Goal: Use online tool/utility: Utilize a website feature to perform a specific function

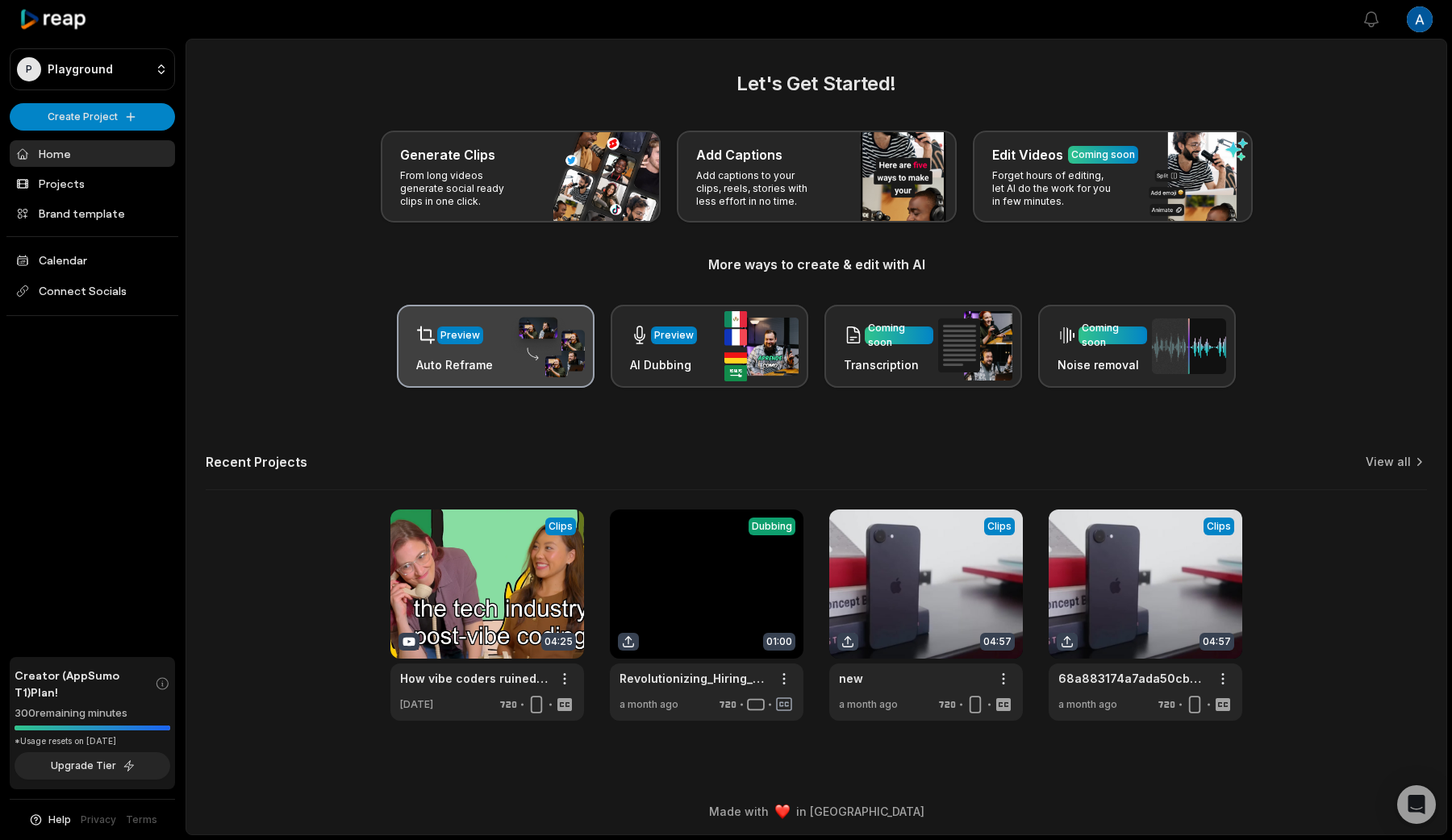
click at [478, 354] on div "Preview Auto Reframe" at bounding box center [455, 346] width 77 height 55
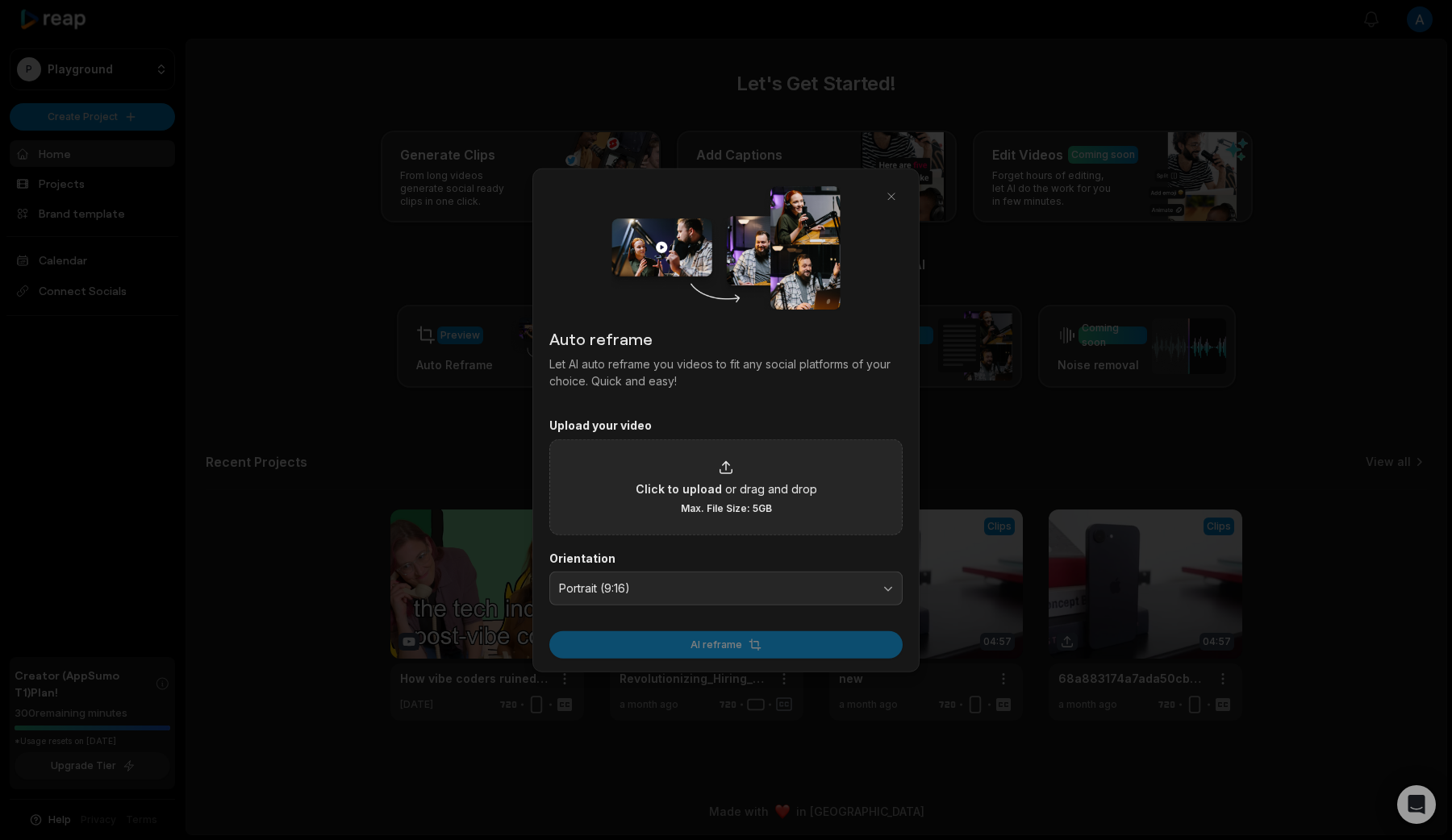
click at [814, 487] on div "Click to upload or drag and drop Max. File Size: 5GB" at bounding box center [726, 486] width 354 height 96
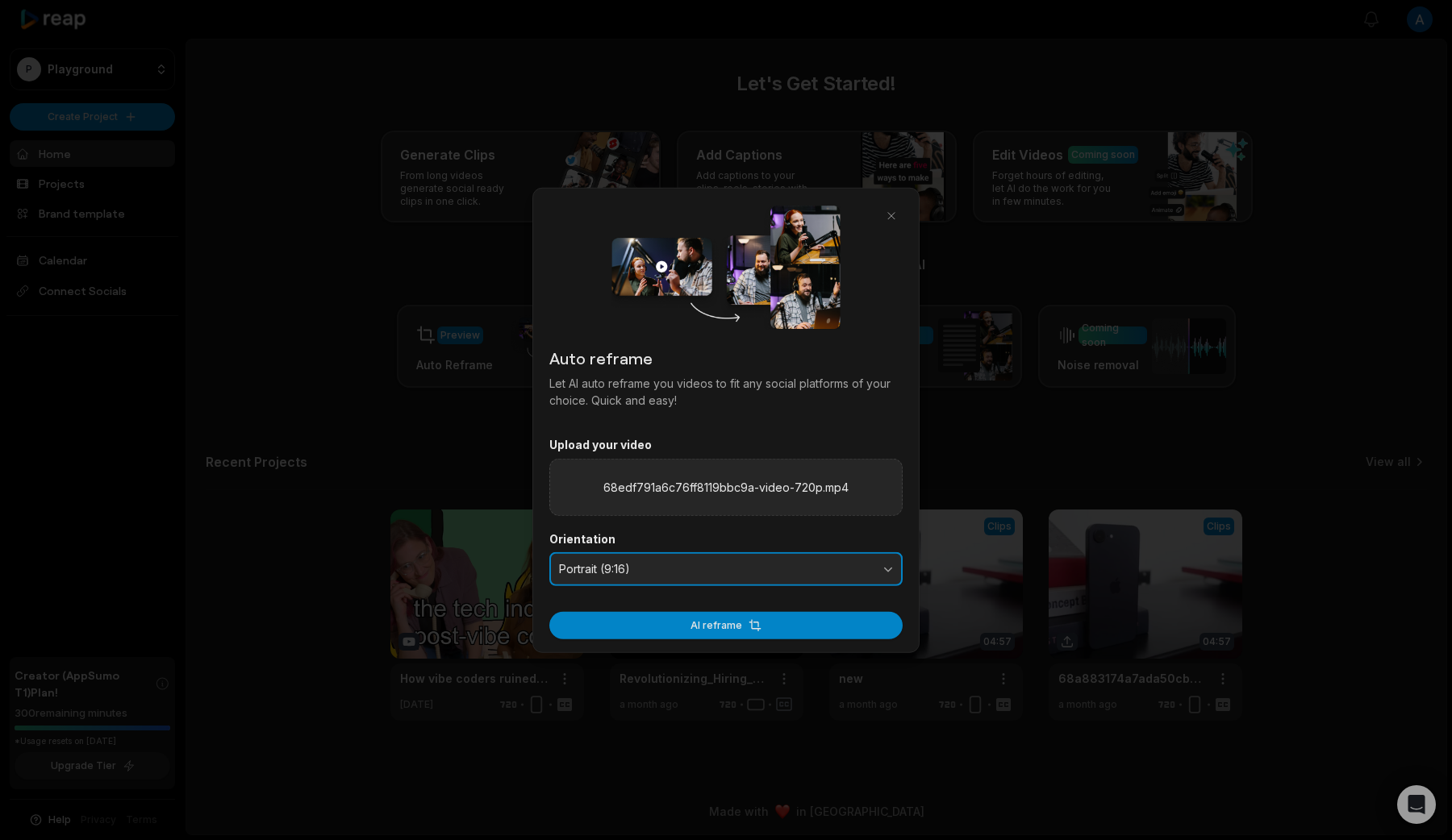
click at [684, 563] on span "Portrait (9:16)" at bounding box center [714, 568] width 311 height 14
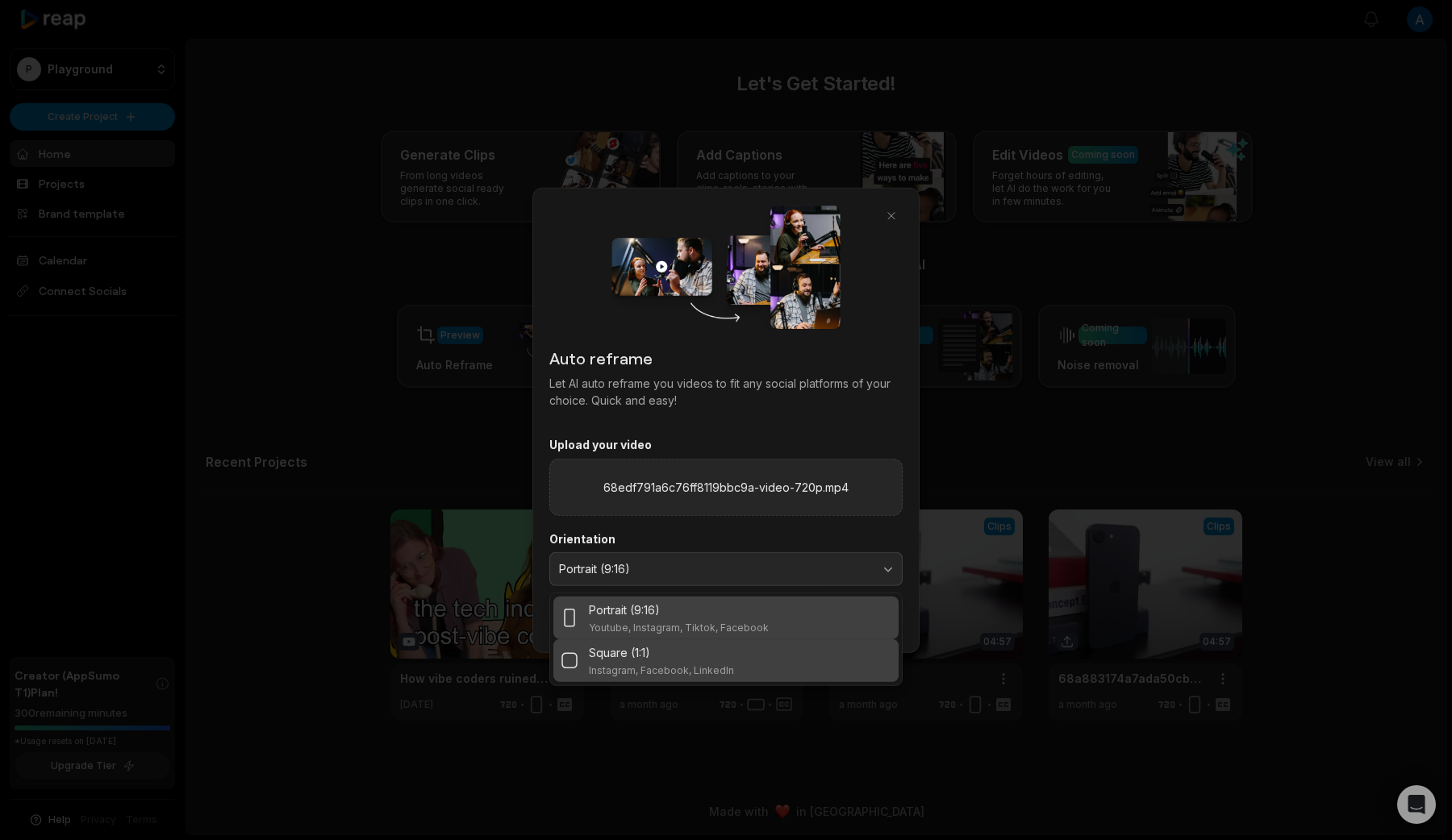
click at [657, 648] on div "Square (1:1)" at bounding box center [661, 652] width 145 height 17
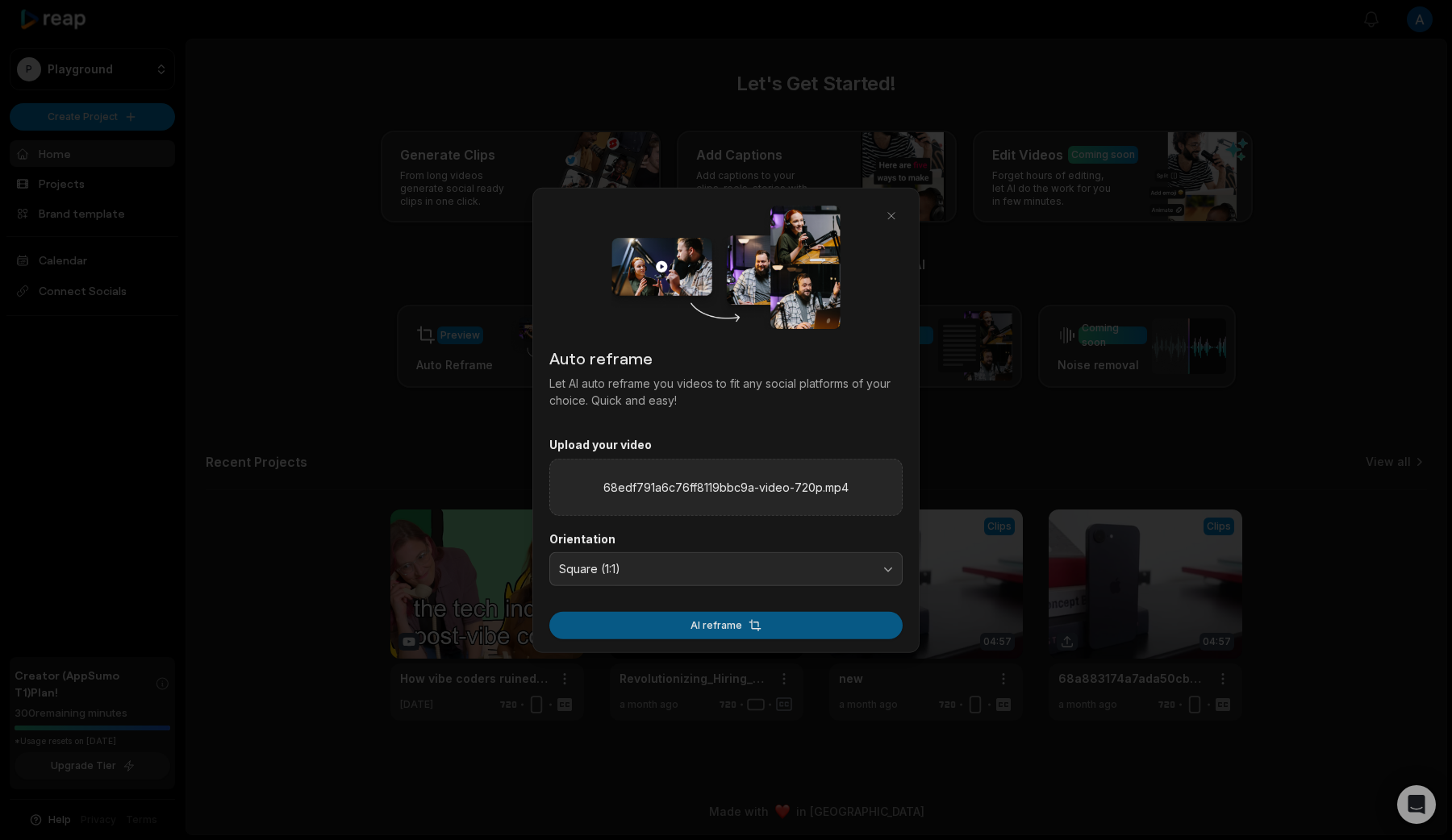
click at [710, 628] on button "AI reframe" at bounding box center [726, 625] width 354 height 27
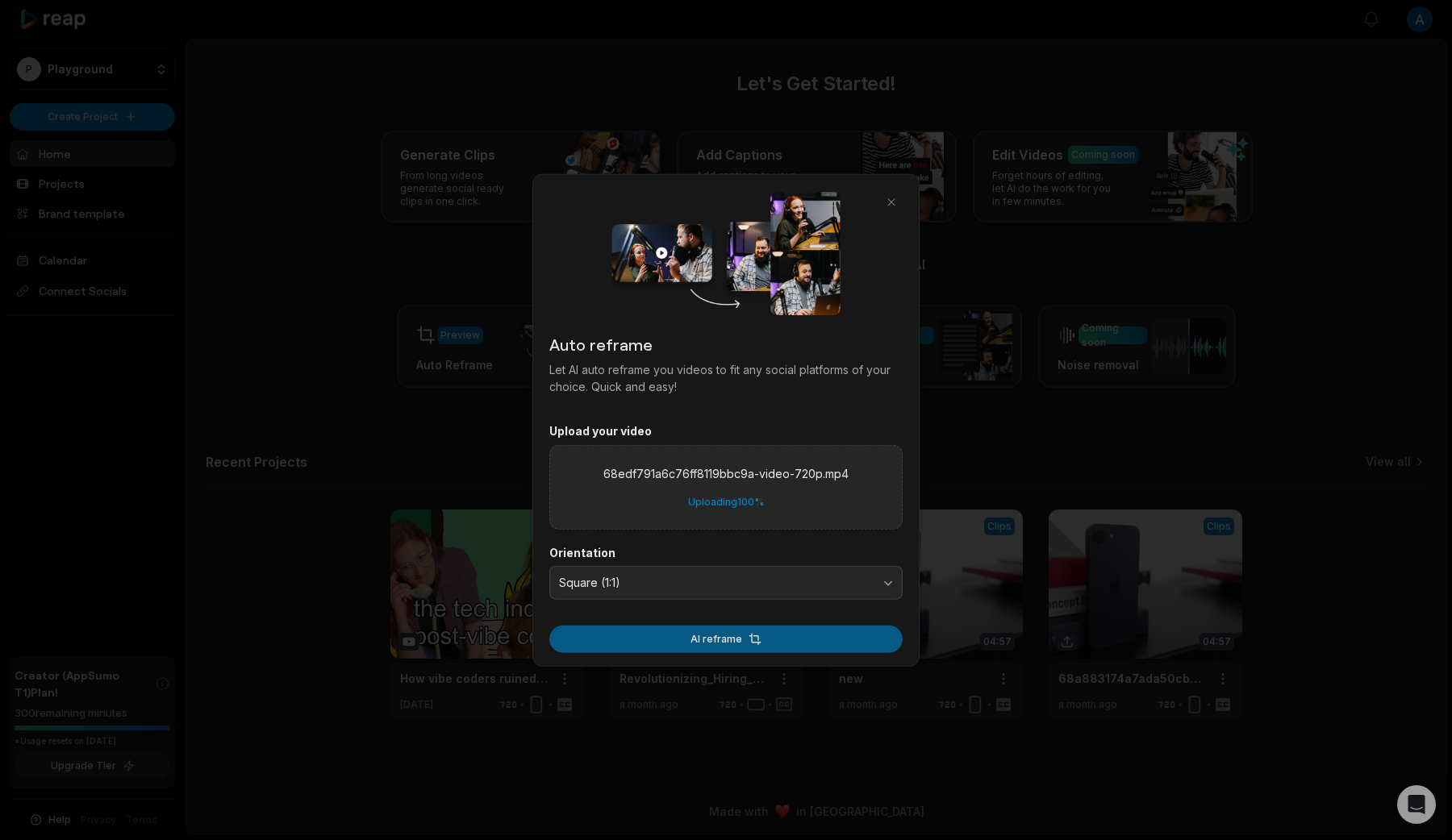
click at [700, 629] on button "AI reframe" at bounding box center [726, 639] width 354 height 27
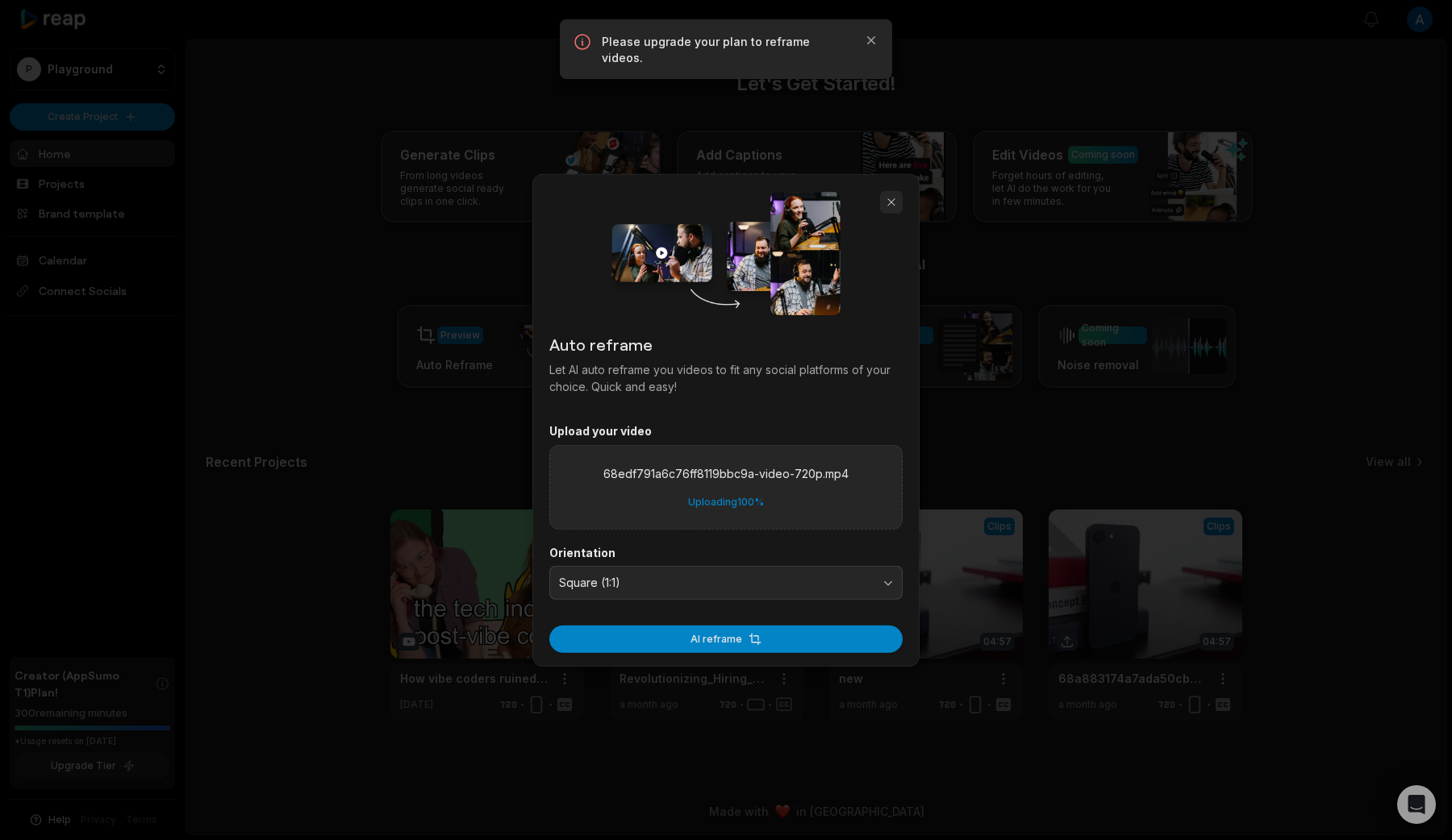
click at [888, 203] on button "button" at bounding box center [890, 201] width 22 height 22
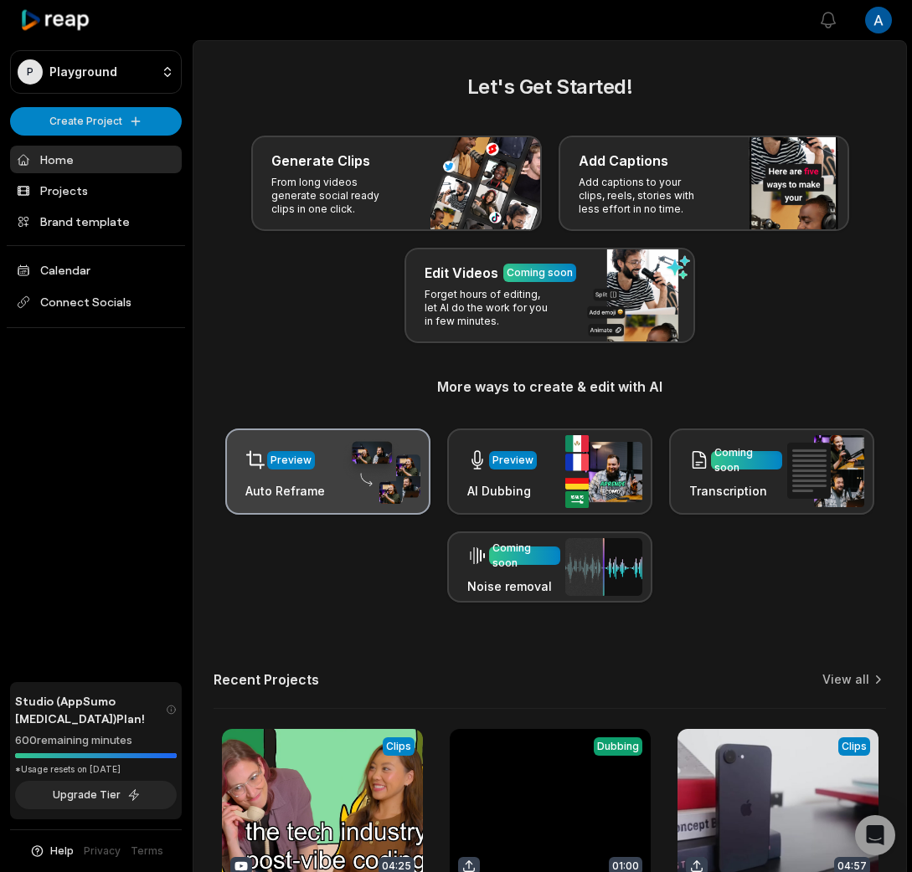
click at [327, 458] on div "Preview Auto Reframe" at bounding box center [327, 472] width 205 height 86
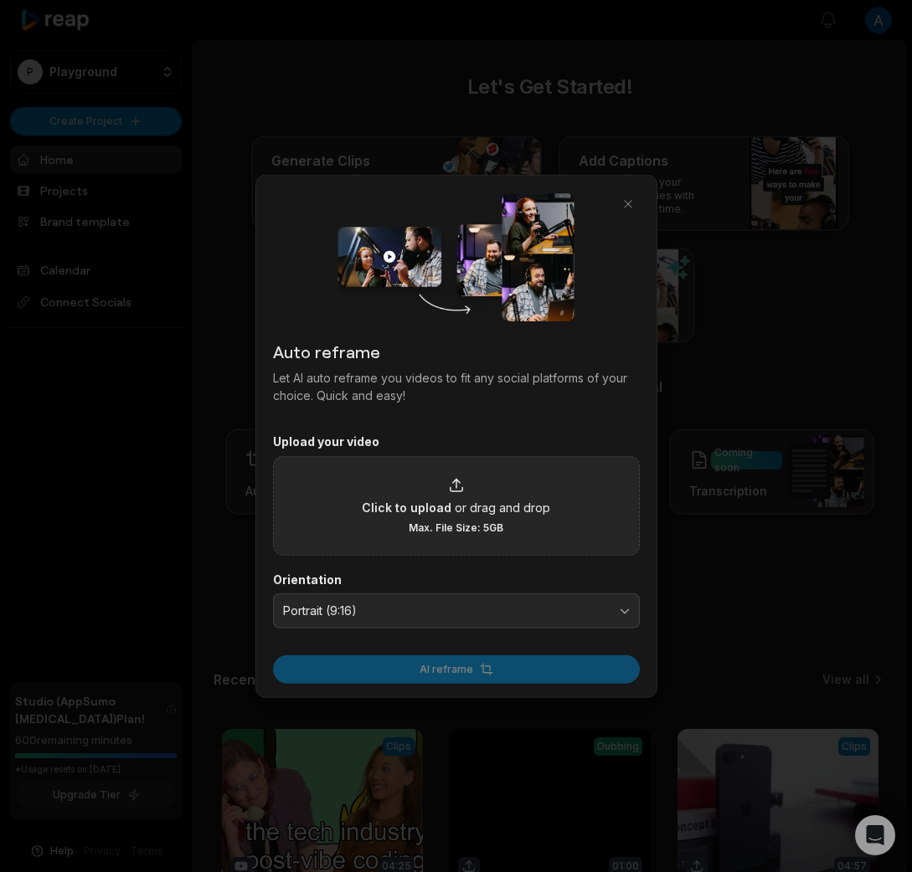
click at [411, 495] on div "Click to upload or drag and drop Max. File Size: 5GB" at bounding box center [456, 505] width 188 height 58
click at [0, 0] on input "Click to upload or drag and drop Max. File Size: 5GB" at bounding box center [0, 0] width 0 height 0
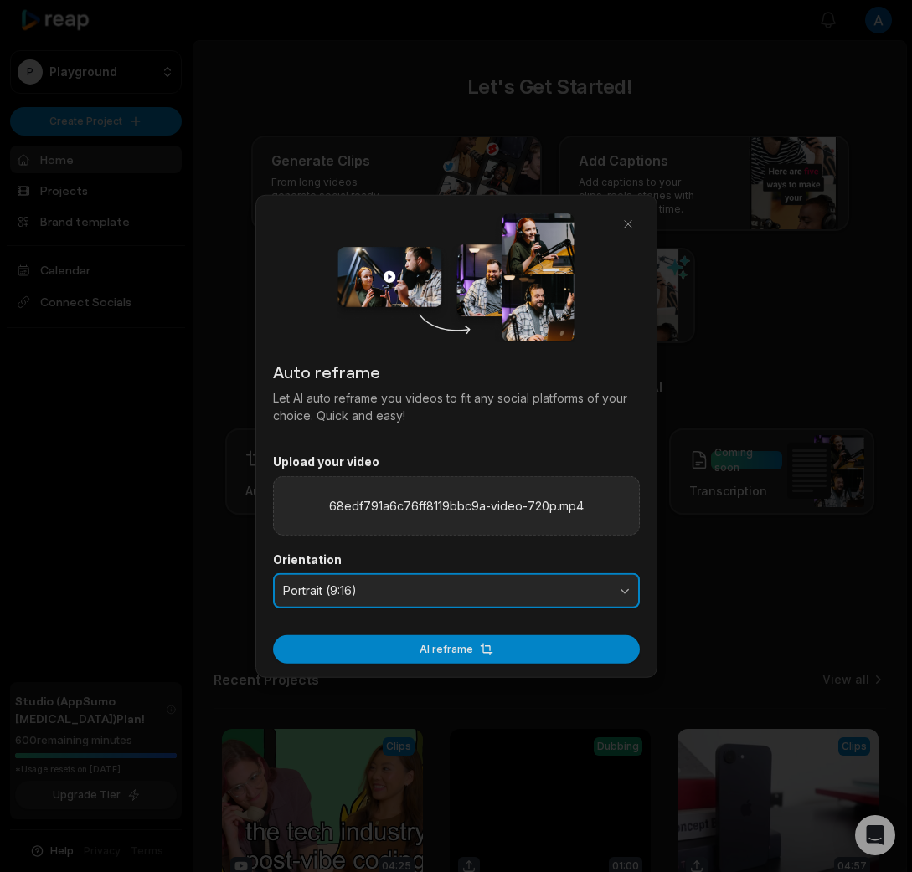
click at [445, 583] on button "Portrait (9:16)" at bounding box center [456, 590] width 367 height 35
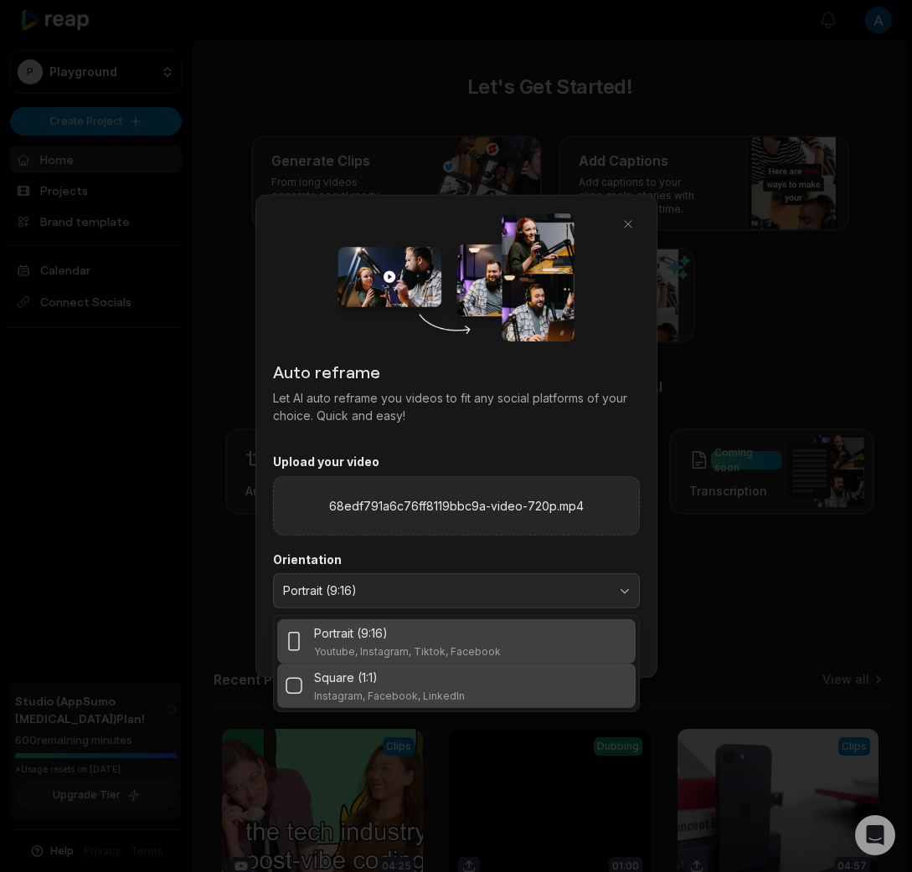
click at [375, 677] on p "Square (1:1)" at bounding box center [346, 677] width 64 height 18
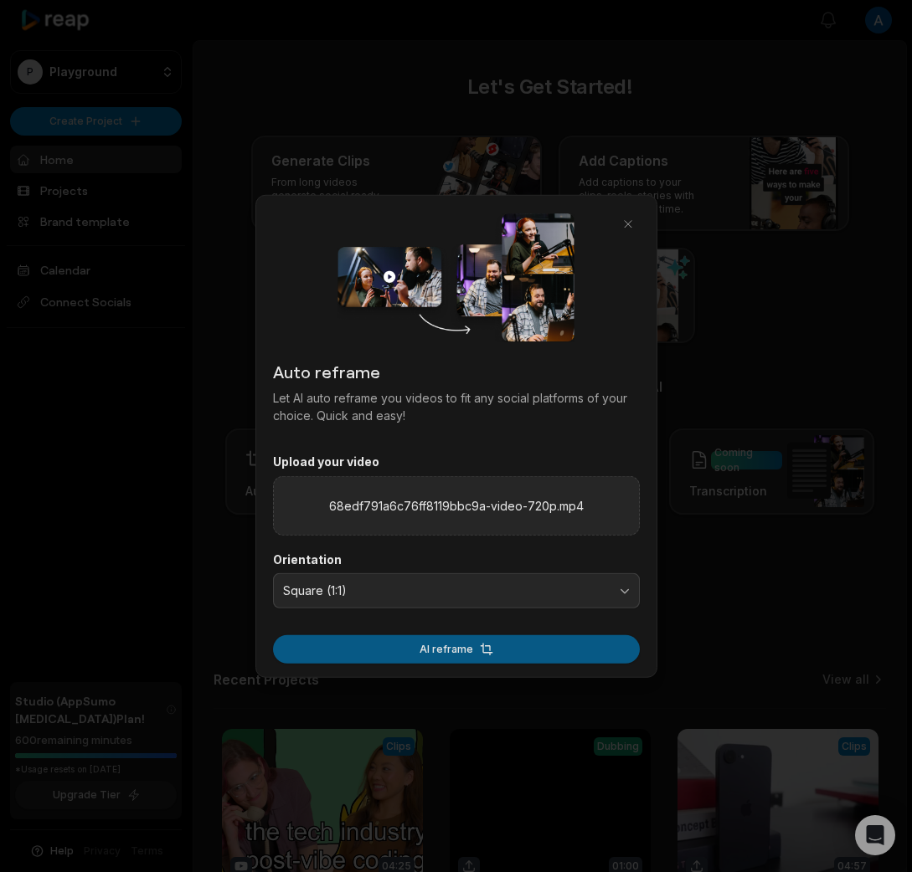
click at [437, 645] on button "AI reframe" at bounding box center [456, 649] width 367 height 28
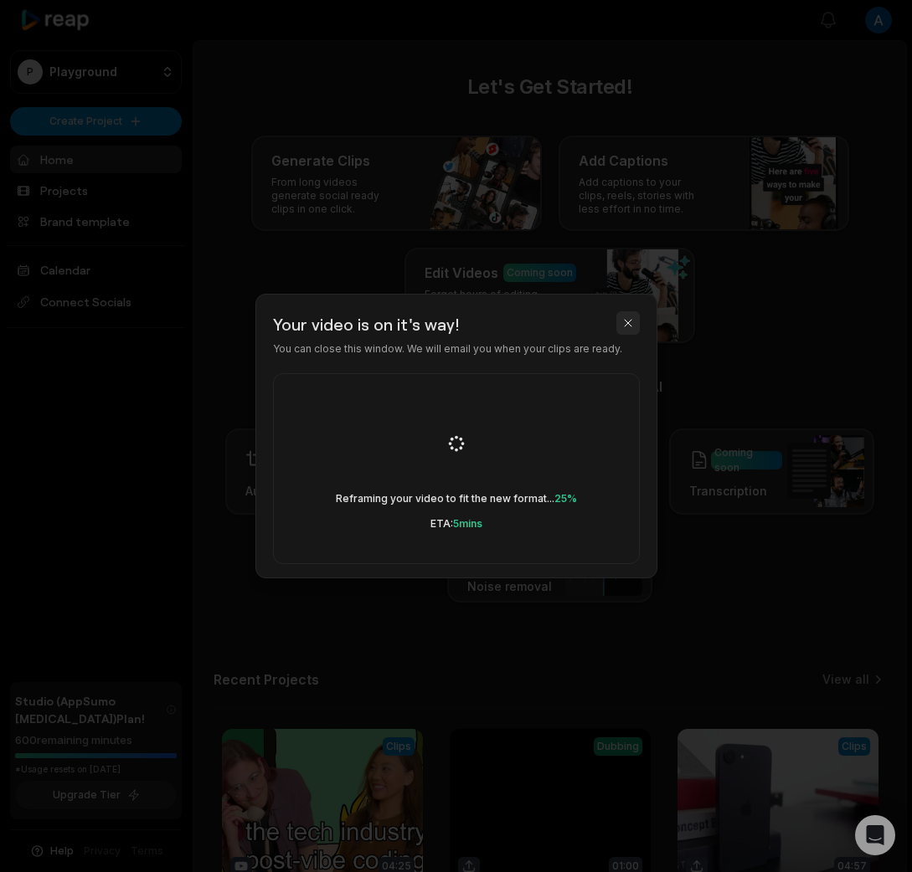
click at [626, 323] on button "button" at bounding box center [627, 322] width 23 height 23
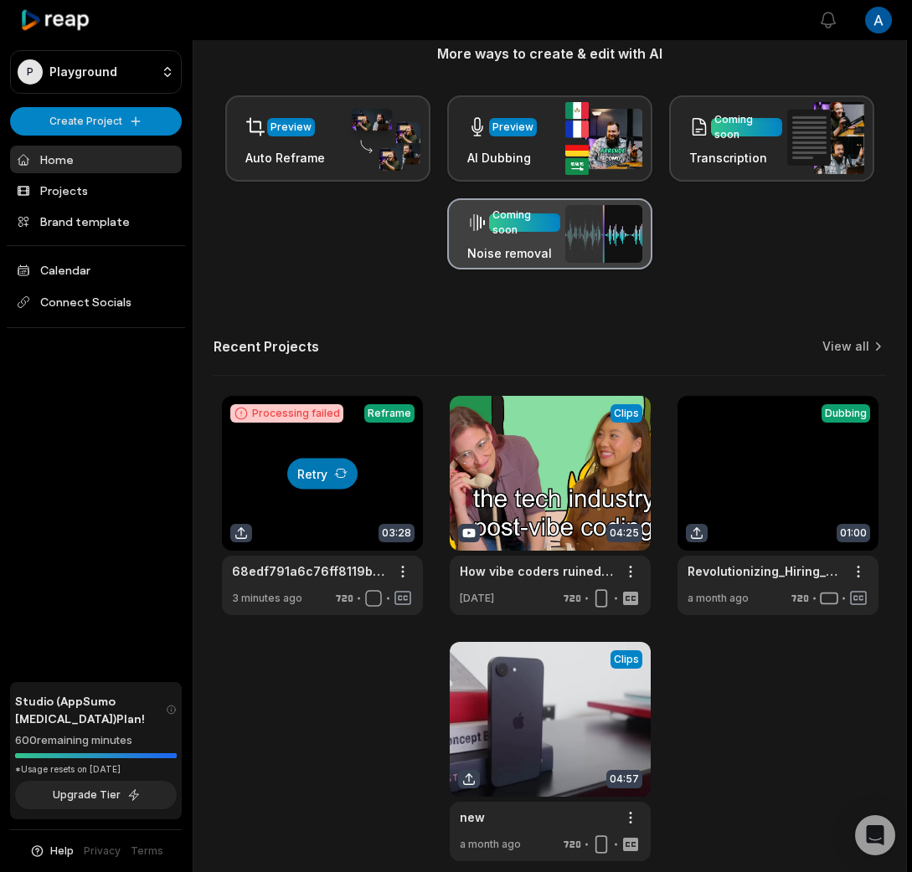
scroll to position [334, 0]
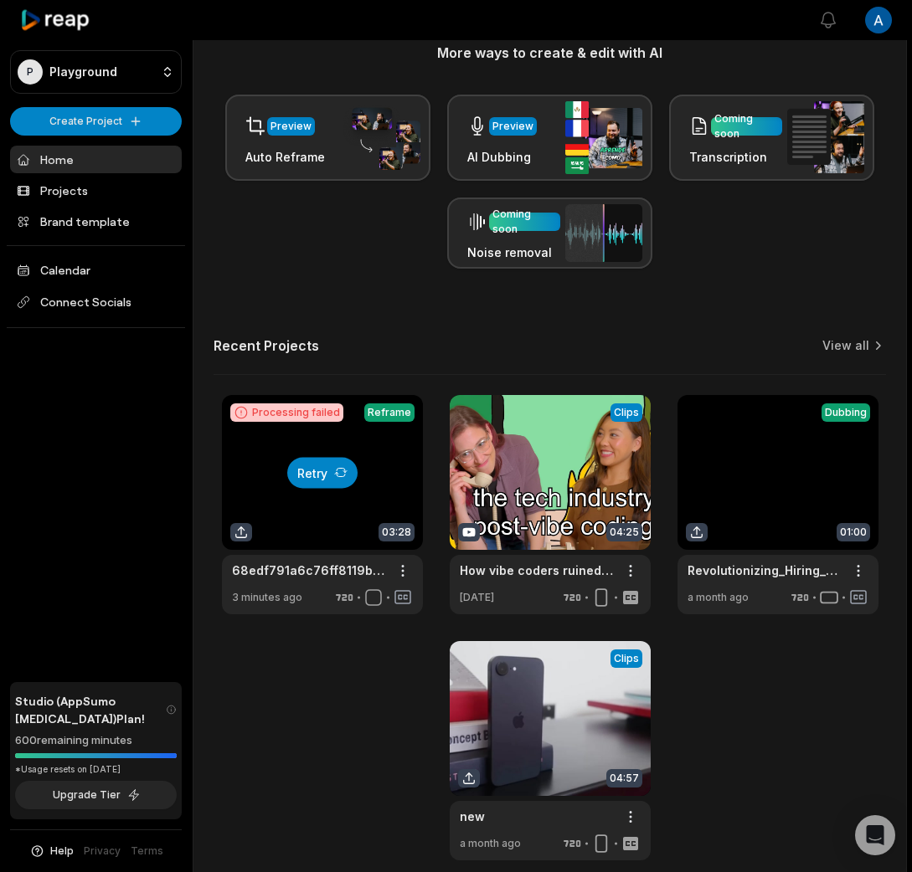
click at [349, 480] on button "Retry" at bounding box center [322, 472] width 70 height 31
click at [333, 537] on link at bounding box center [322, 504] width 201 height 219
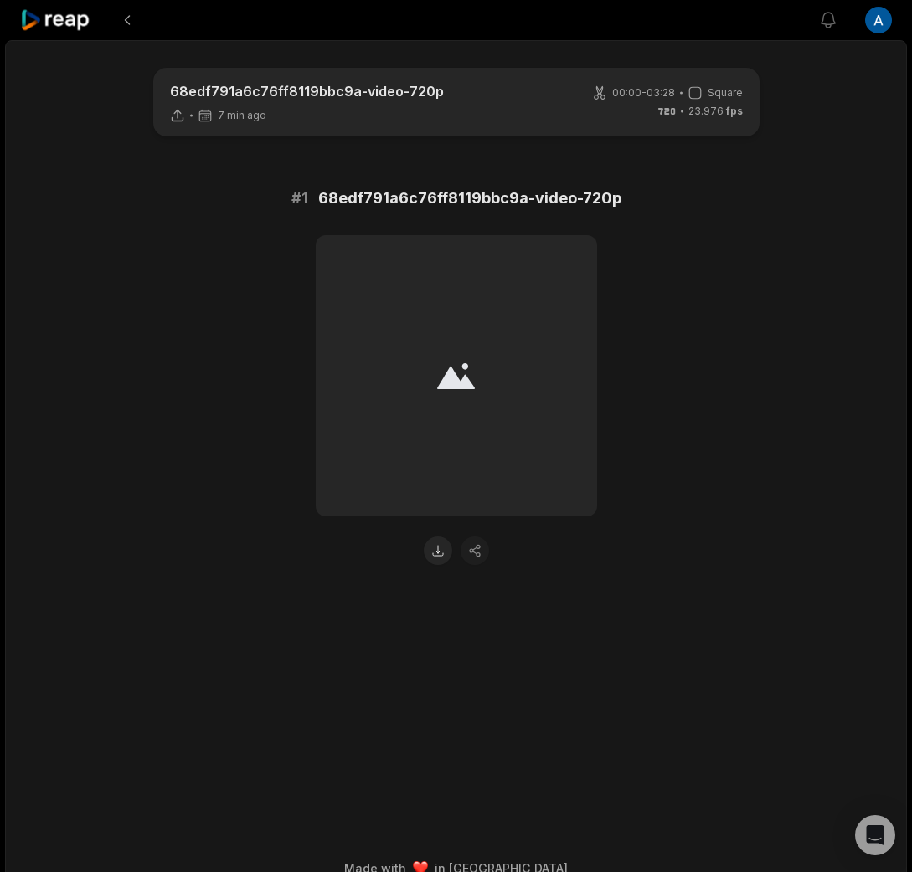
click at [60, 21] on icon at bounding box center [55, 20] width 71 height 23
click at [796, 151] on main "68edf791a6c76ff8119bbc9a-video-720p 7 min ago 00:00 - 03:28 Square 23.976 fps #…" at bounding box center [456, 420] width 810 height 704
click at [70, 19] on icon at bounding box center [55, 20] width 71 height 23
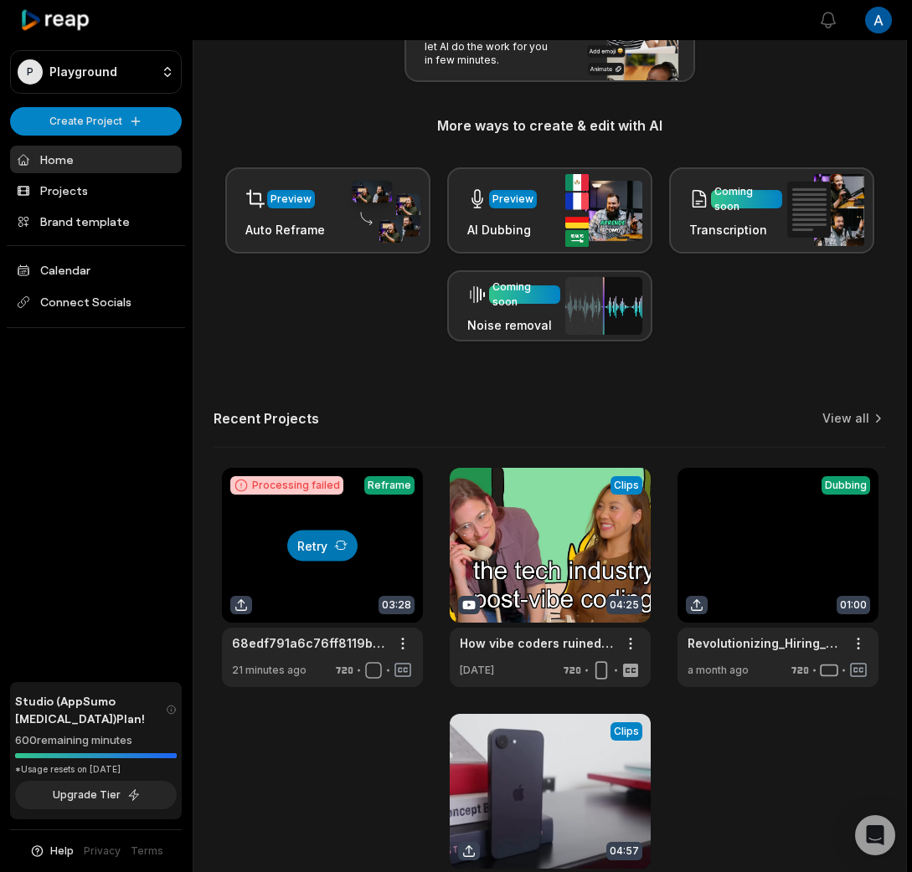
scroll to position [274, 0]
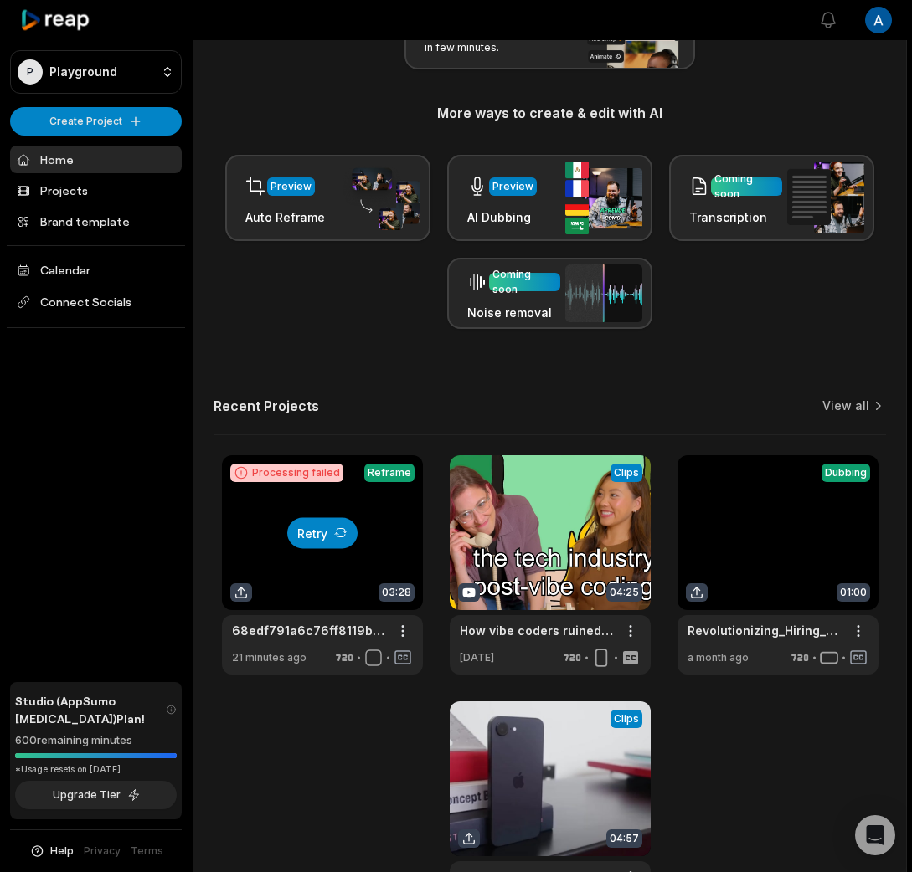
click at [315, 526] on button "Retry" at bounding box center [322, 532] width 70 height 31
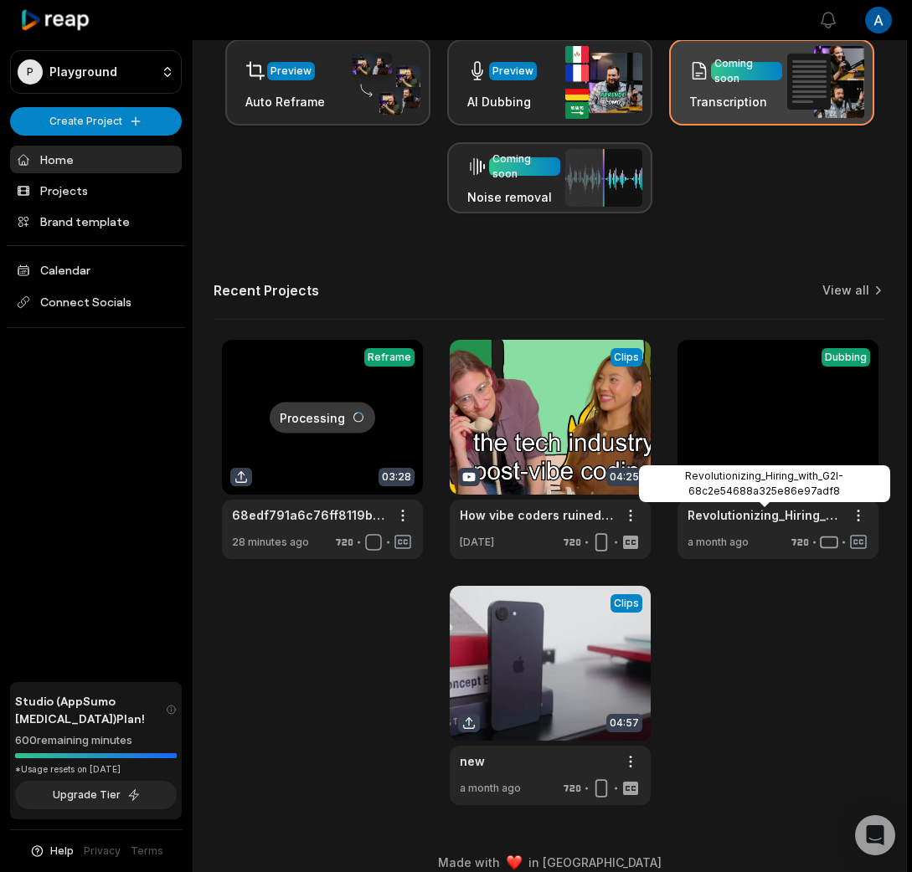
scroll to position [409, 0]
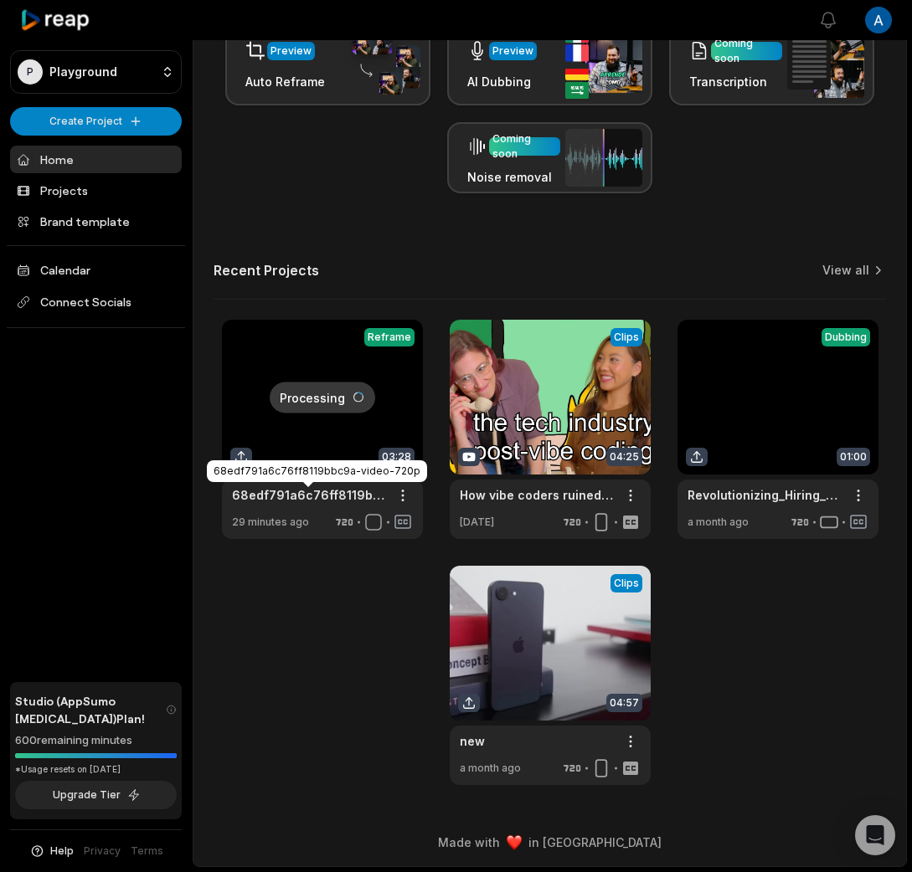
click at [311, 498] on link "68edf791a6c76ff8119bbc9a-video-720p" at bounding box center [309, 495] width 154 height 18
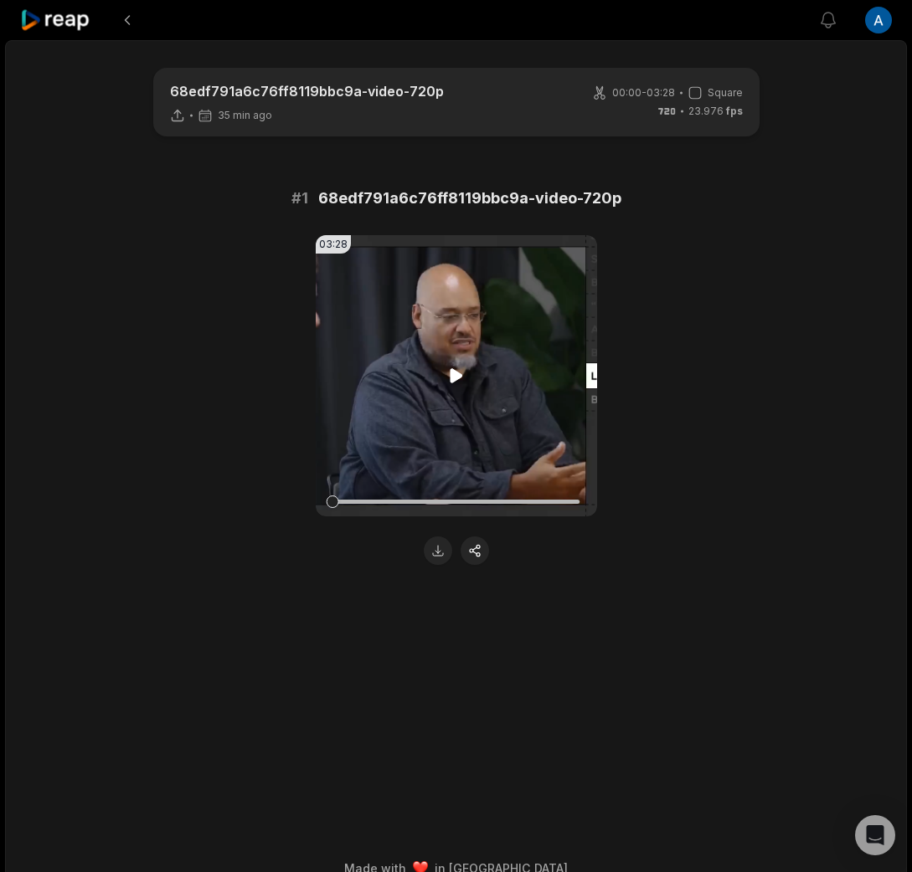
click at [536, 322] on video "Your browser does not support mp4 format." at bounding box center [456, 375] width 281 height 281
drag, startPoint x: 351, startPoint y: 501, endPoint x: 372, endPoint y: 501, distance: 20.9
click at [372, 501] on div at bounding box center [371, 502] width 13 height 13
click at [416, 439] on video "Your browser does not support mp4 format." at bounding box center [456, 375] width 281 height 281
drag, startPoint x: 372, startPoint y: 499, endPoint x: 359, endPoint y: 499, distance: 12.6
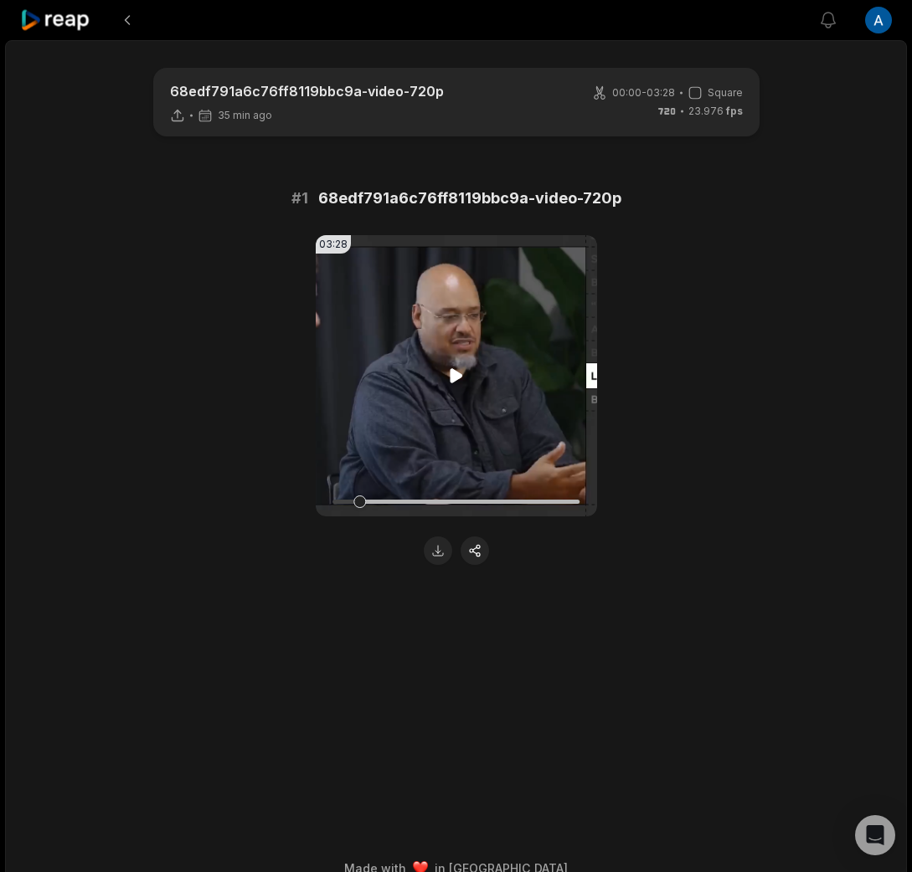
click at [359, 499] on div at bounding box center [359, 502] width 13 height 13
drag, startPoint x: 357, startPoint y: 501, endPoint x: 285, endPoint y: 503, distance: 72.8
click at [285, 503] on div "03:28 Your browser does not support mp4 format." at bounding box center [456, 400] width 810 height 330
drag, startPoint x: 352, startPoint y: 504, endPoint x: 320, endPoint y: 504, distance: 31.8
click at [320, 504] on div "03:28 Your browser does not support mp4 format." at bounding box center [456, 375] width 281 height 281
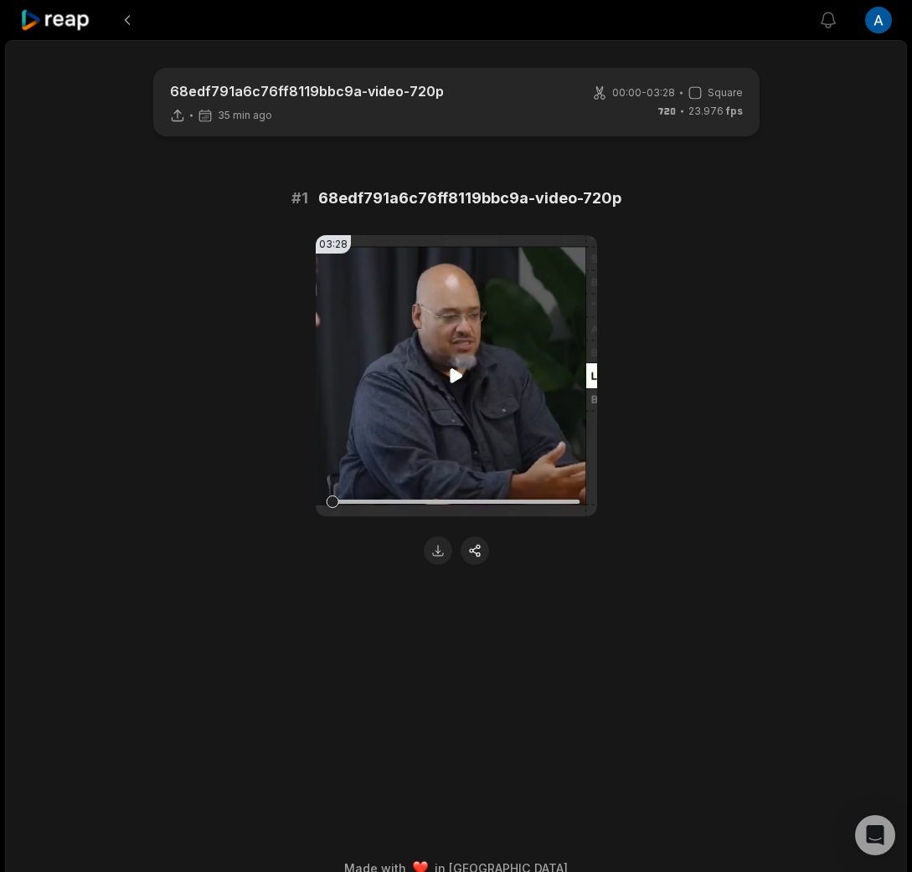
drag, startPoint x: 354, startPoint y: 504, endPoint x: 322, endPoint y: 504, distance: 31.8
click at [322, 504] on div "03:28 Your browser does not support mp4 format." at bounding box center [456, 375] width 281 height 281
click at [454, 404] on video "Your browser does not support mp4 format." at bounding box center [456, 375] width 281 height 281
click at [457, 388] on video "Your browser does not support mp4 format." at bounding box center [456, 375] width 281 height 281
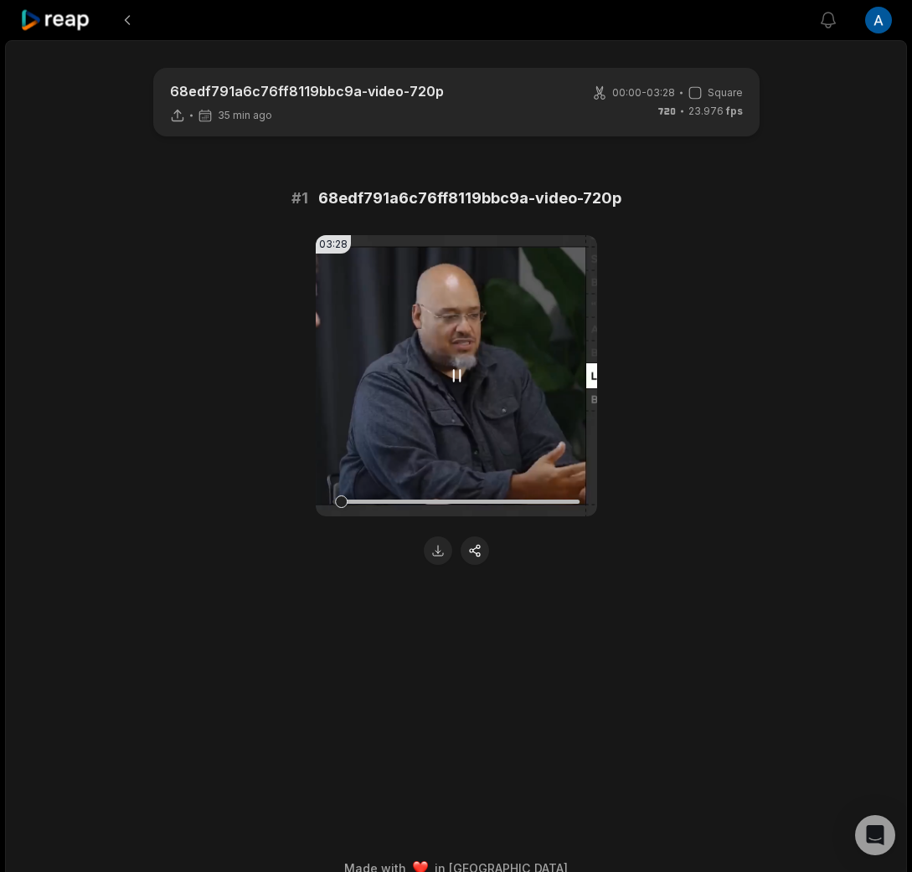
click at [450, 409] on video "Your browser does not support mp4 format." at bounding box center [456, 375] width 281 height 281
click at [474, 375] on video "Your browser does not support mp4 format." at bounding box center [456, 375] width 281 height 281
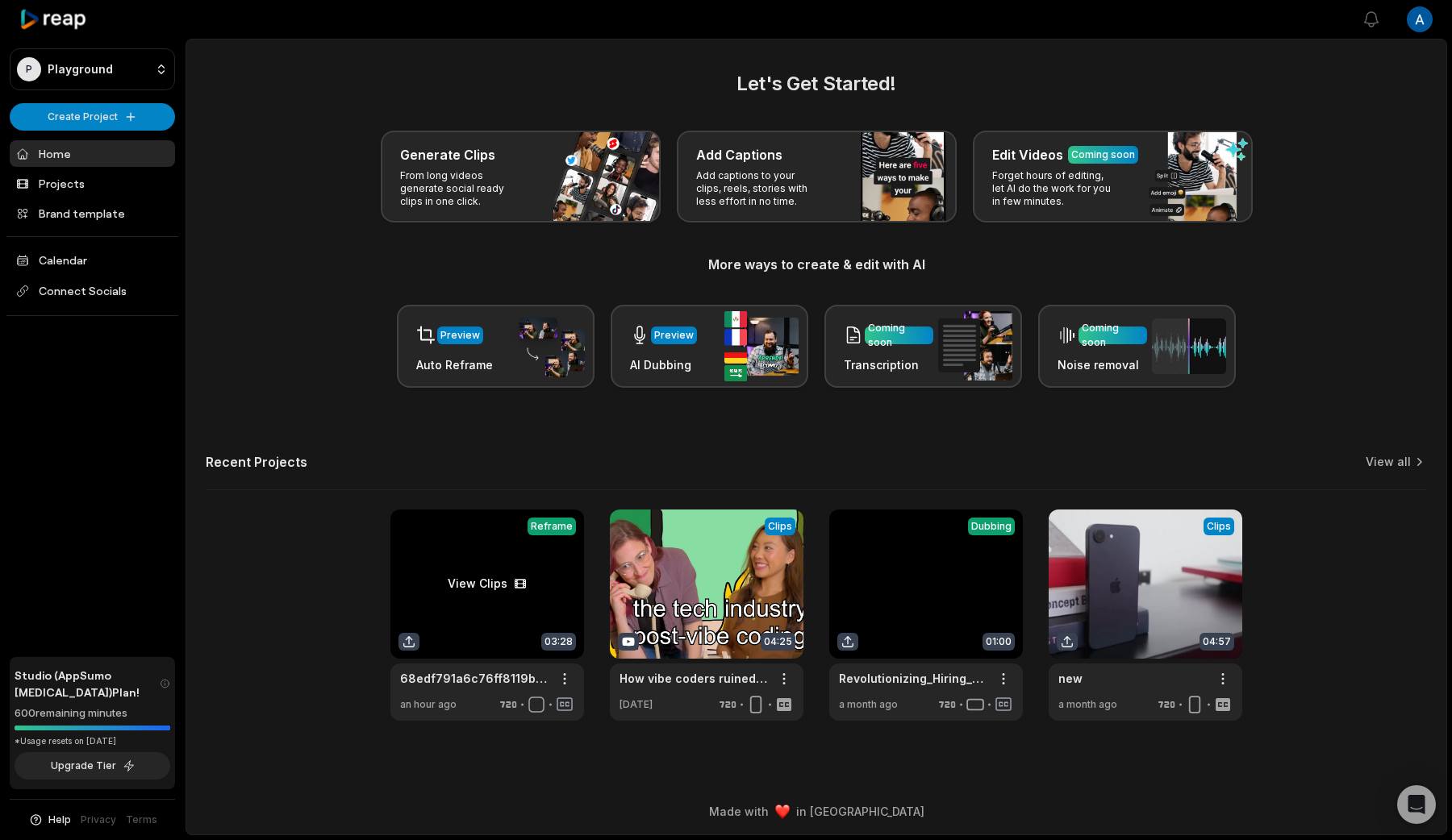
click at [404, 575] on link at bounding box center [487, 615] width 194 height 211
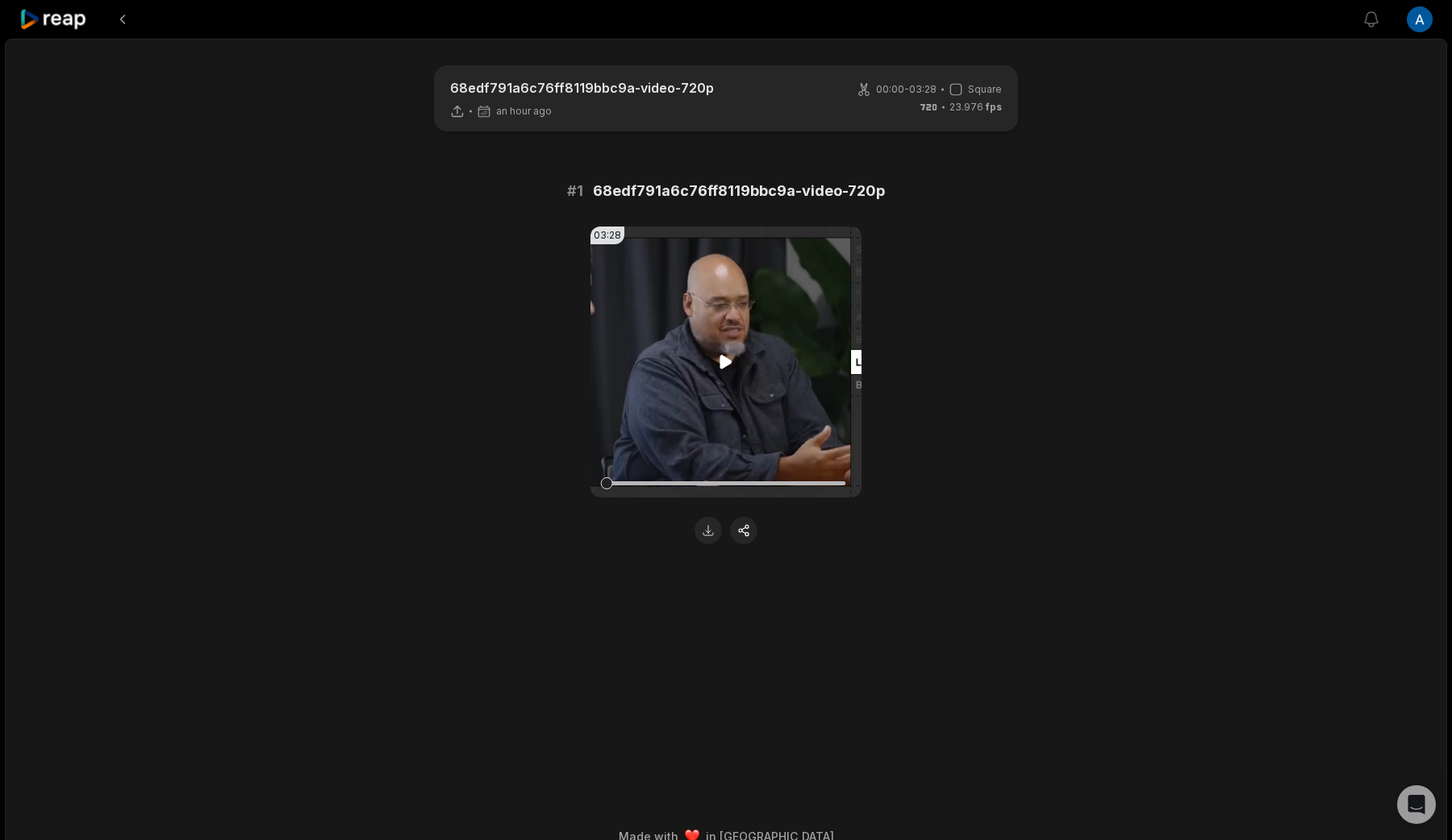
click at [724, 383] on video "Your browser does not support mp4 format." at bounding box center [726, 361] width 271 height 271
click at [640, 478] on div at bounding box center [726, 483] width 239 height 28
click at [640, 483] on div at bounding box center [640, 484] width 13 height 13
click at [647, 482] on div at bounding box center [646, 484] width 13 height 13
